Goal: Information Seeking & Learning: Learn about a topic

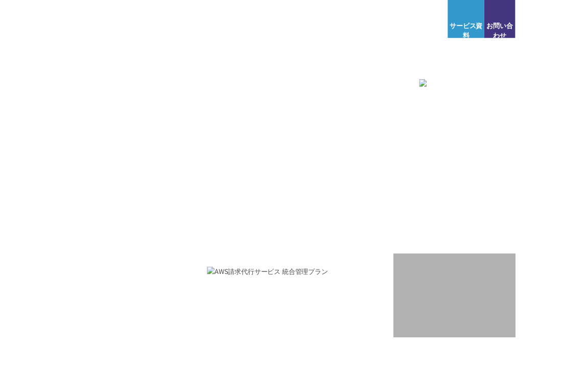
scroll to position [6, 0]
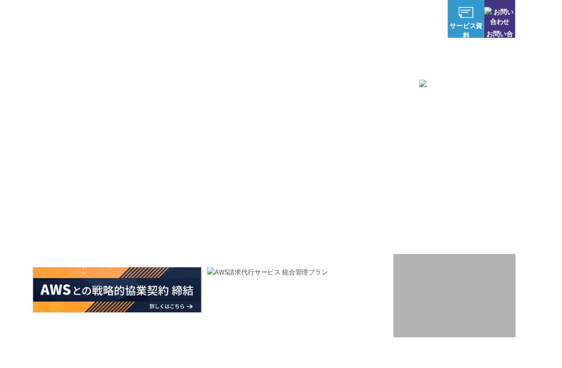
click at [495, 367] on h2 at bounding box center [503, 327] width 148 height 100
click at [473, 362] on img at bounding box center [503, 329] width 107 height 75
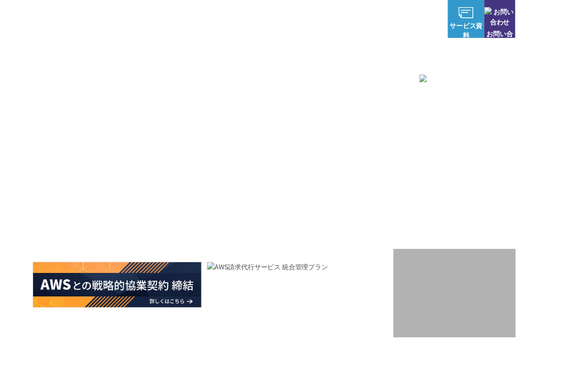
scroll to position [12, 0]
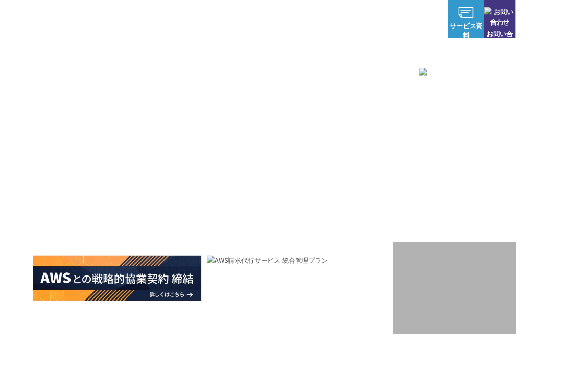
click at [561, 90] on div "AWSの導入からコスト削減、 構成・運用の最適化からデータ活用まで 規模や業種業態を問わない マネージドサービスで AWS ジャーニーの 成功を実現 AWS …" at bounding box center [306, 199] width 613 height 434
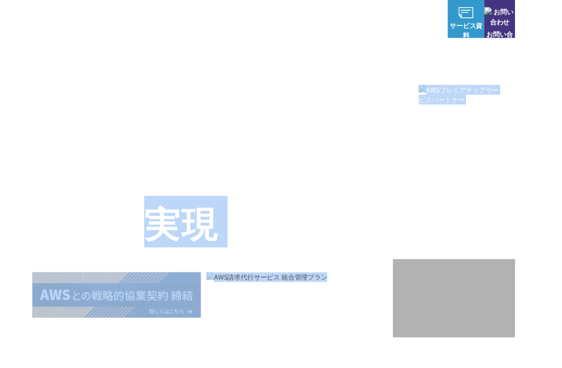
scroll to position [1, 0]
click at [414, 166] on div "AWSの導入からコスト削減、 構成・運用の最適化からデータ活用まで 規模や業種業態を問わない マネージドサービスで AWS ジャーニーの 成功を実現" at bounding box center [232, 228] width 393 height 233
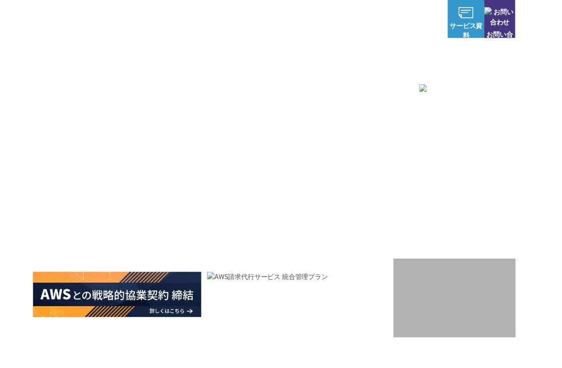
click at [429, 191] on div "AWS 最上位プレミアティア サービスパートナー" at bounding box center [503, 163] width 148 height 175
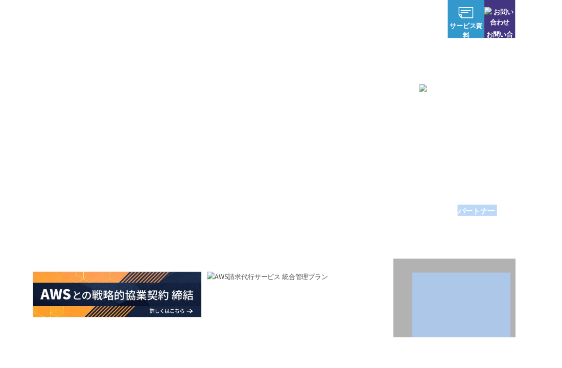
click at [561, 320] on div "AWSの導入からコスト削減、 構成・運用の最適化からデータ活用まで 規模や業種業態を問わない マネージドサービスで AWS ジャーニーの 成功を実現 AWS …" at bounding box center [306, 216] width 613 height 434
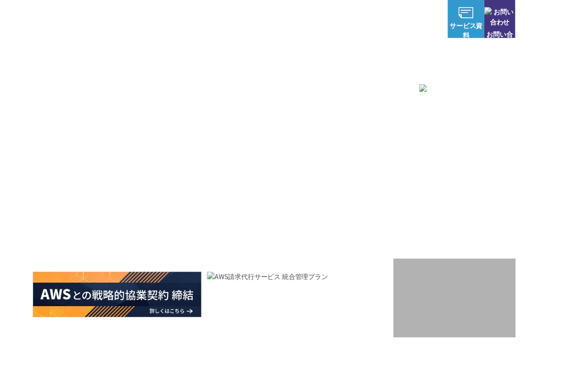
click at [561, 319] on div "AWSの導入からコスト削減、 構成・運用の最適化からデータ活用まで 規模や業種業態を問わない マネージドサービスで AWS ジャーニーの 成功を実現 AWS …" at bounding box center [306, 216] width 613 height 434
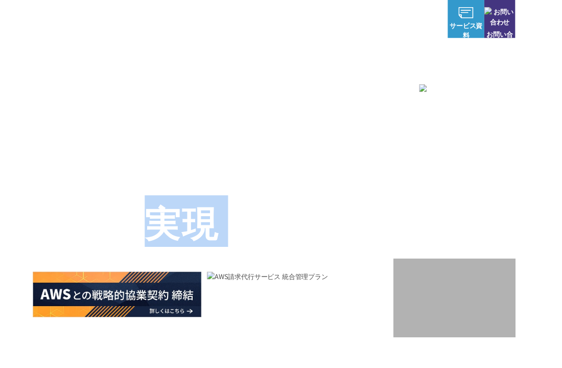
scroll to position [11, 0]
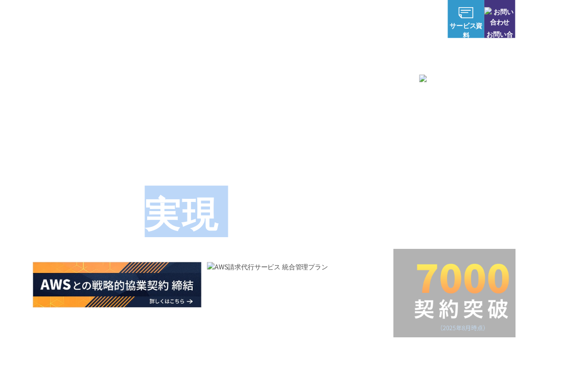
click at [486, 344] on img at bounding box center [503, 324] width 107 height 75
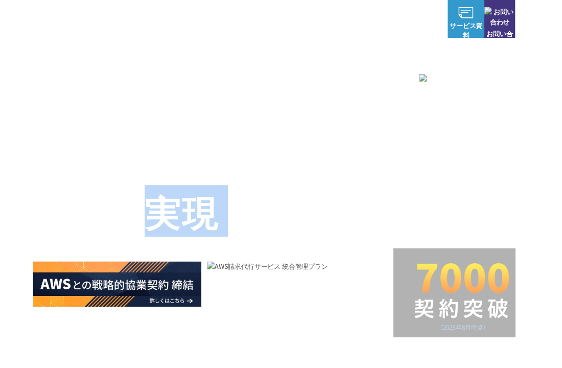
scroll to position [13, 0]
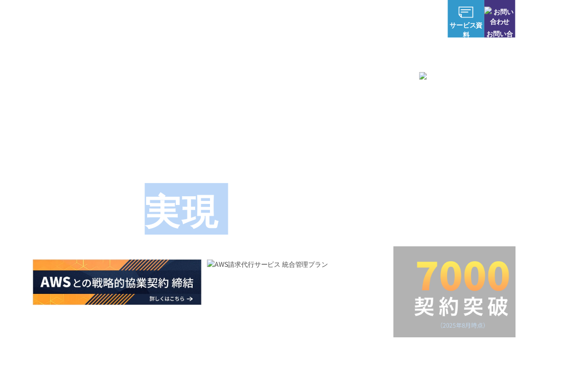
click at [561, 350] on div "AWSの導入からコスト削減、 構成・運用の最適化からデータ活用まで 規模や業種業態を問わない マネージドサービスで AWS ジャーニーの 成功を実現 AWS …" at bounding box center [306, 204] width 613 height 434
